Goal: Information Seeking & Learning: Learn about a topic

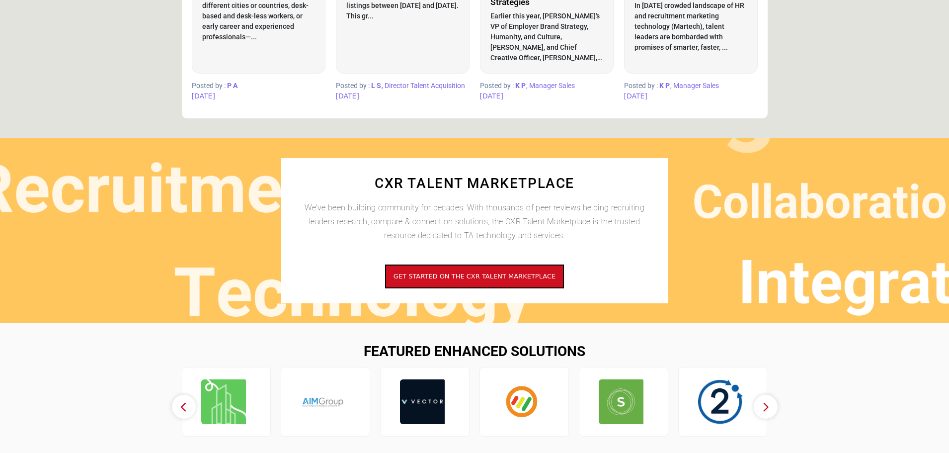
scroll to position [795, 0]
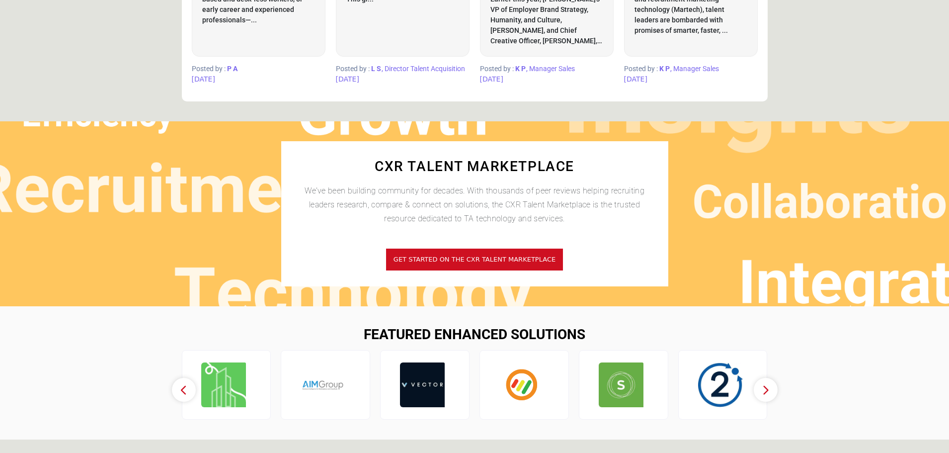
click at [459, 256] on span "Get started on the CXR Talent Marketplace" at bounding box center [475, 258] width 162 height 7
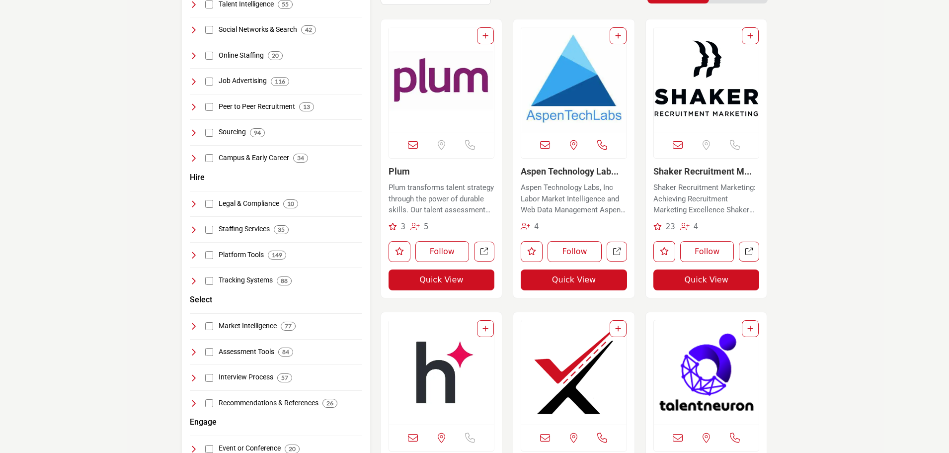
scroll to position [248, 0]
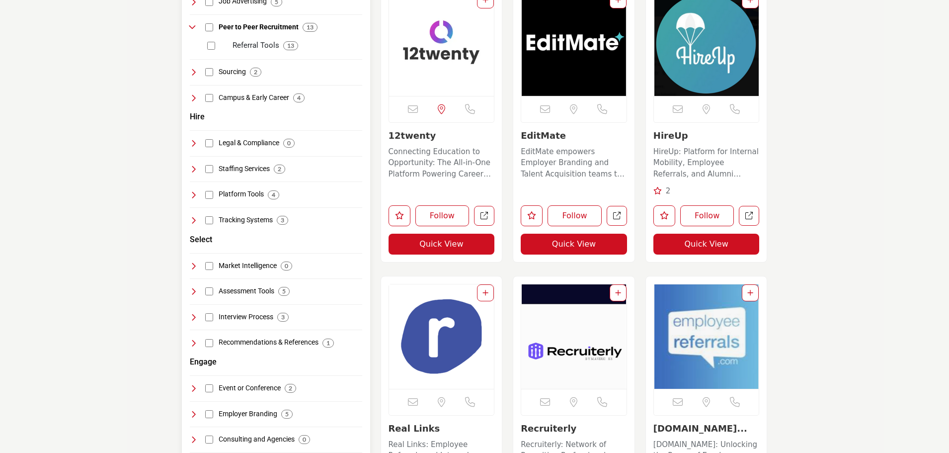
scroll to position [298, 0]
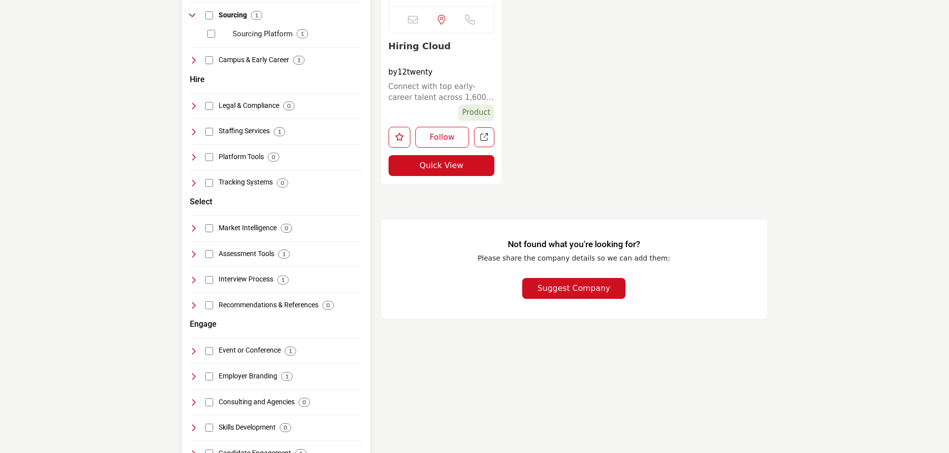
scroll to position [398, 0]
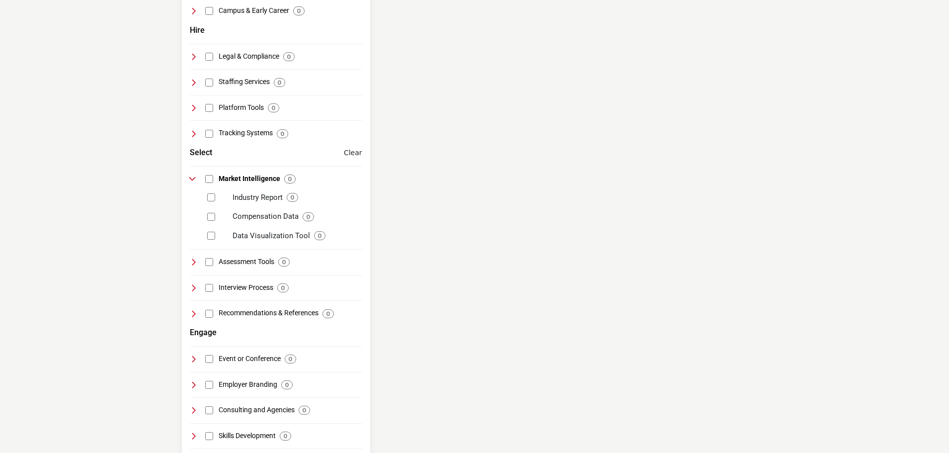
scroll to position [449, 0]
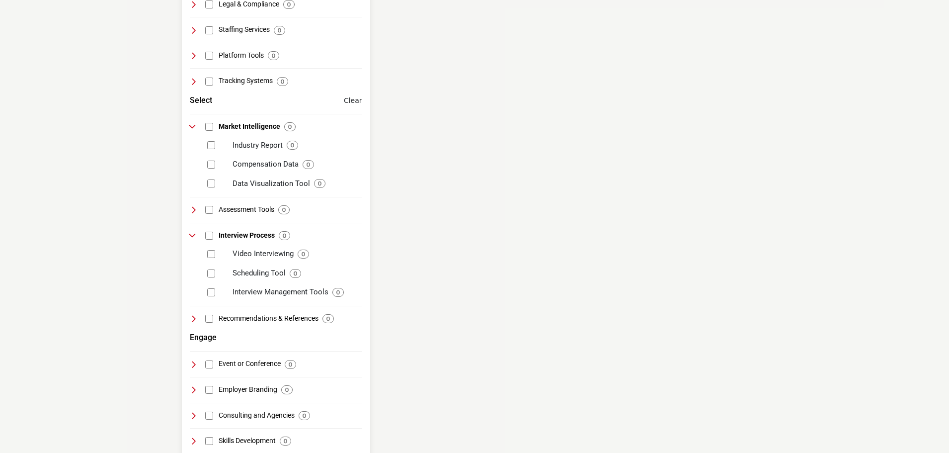
scroll to position [646, 0]
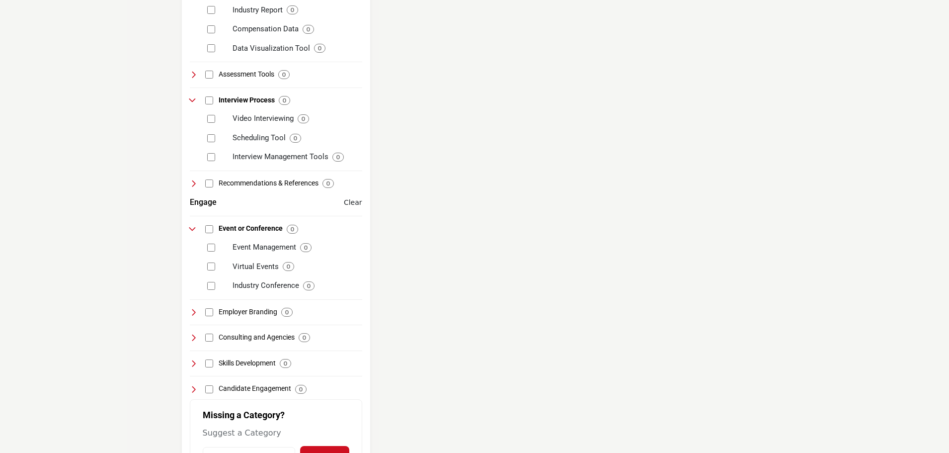
scroll to position [646, 0]
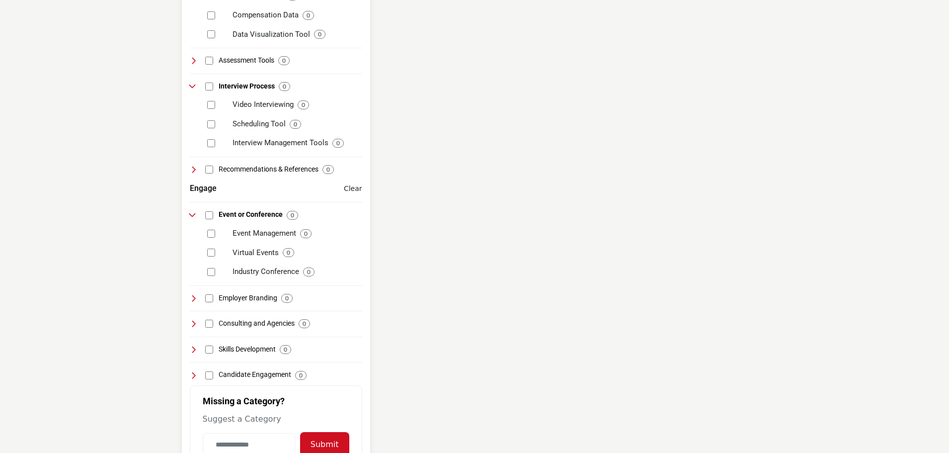
click at [213, 297] on div "Employer Branding 0" at bounding box center [241, 298] width 103 height 10
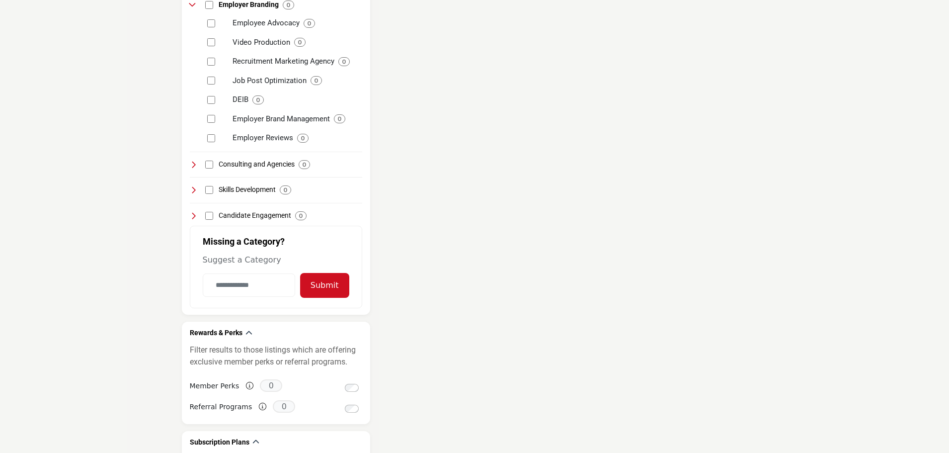
scroll to position [944, 0]
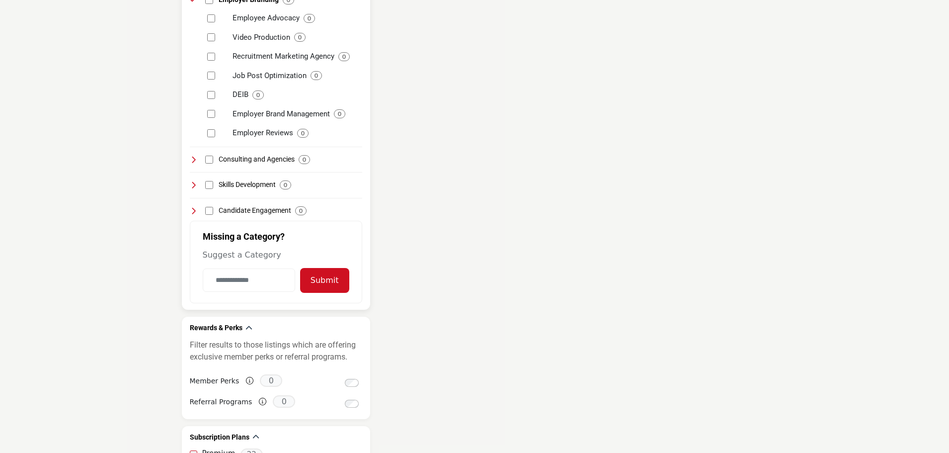
click at [336, 280] on button "Submit" at bounding box center [324, 280] width 49 height 25
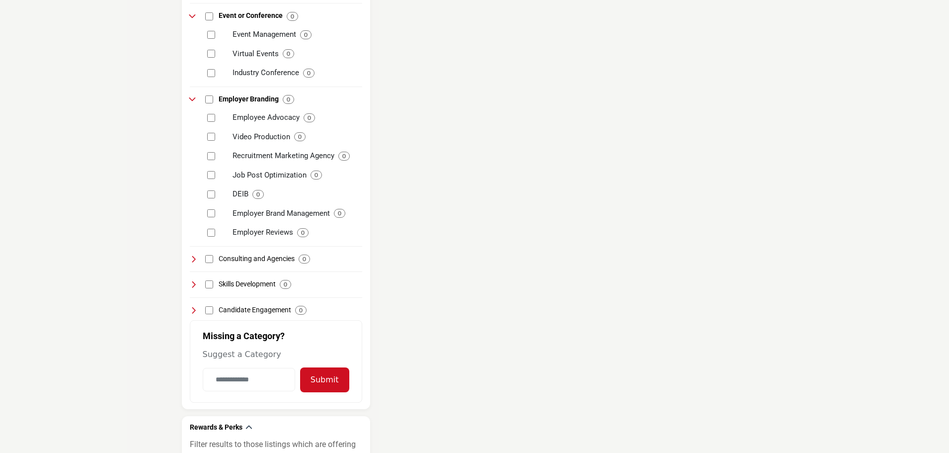
scroll to position [795, 0]
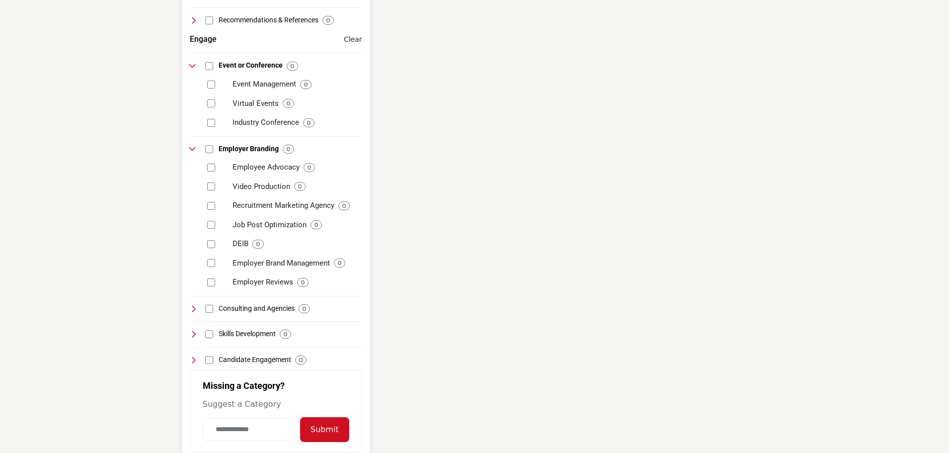
click at [192, 360] on icon at bounding box center [194, 360] width 8 height 8
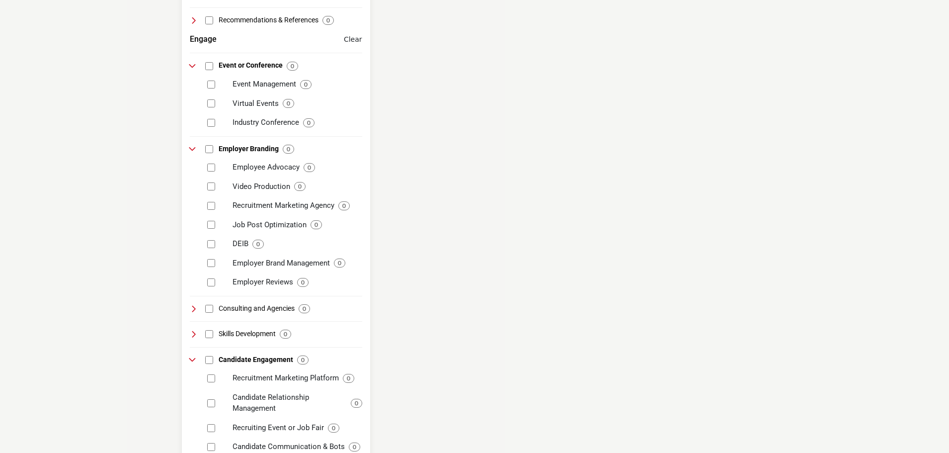
click at [194, 359] on icon at bounding box center [194, 360] width 8 height 8
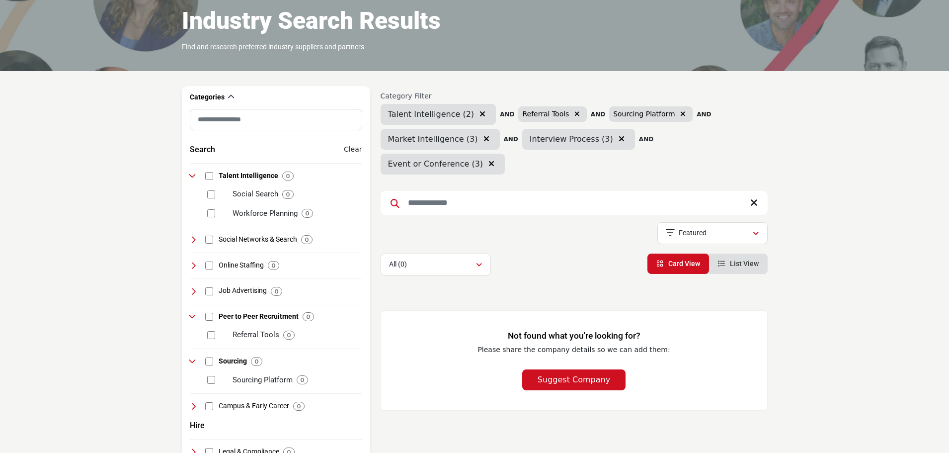
scroll to position [0, 0]
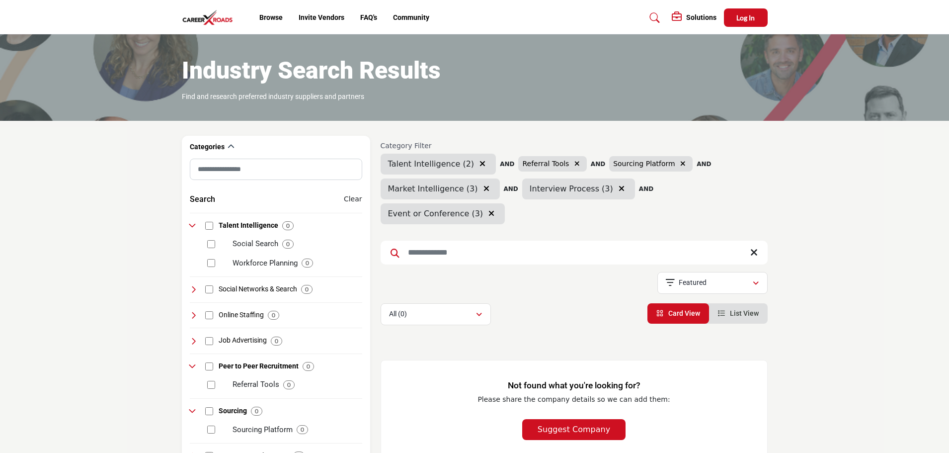
click at [678, 309] on span "Card View" at bounding box center [684, 313] width 32 height 8
